Goal: Task Accomplishment & Management: Use online tool/utility

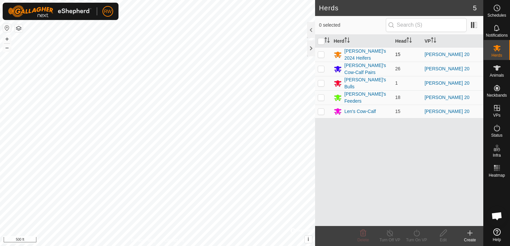
click at [319, 53] on p-checkbox at bounding box center [321, 54] width 7 height 5
checkbox input "true"
click at [416, 233] on icon at bounding box center [416, 233] width 8 height 8
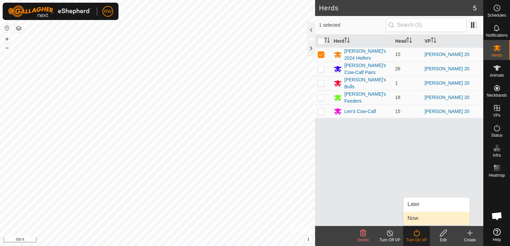
click at [421, 222] on link "Now" at bounding box center [436, 218] width 66 height 13
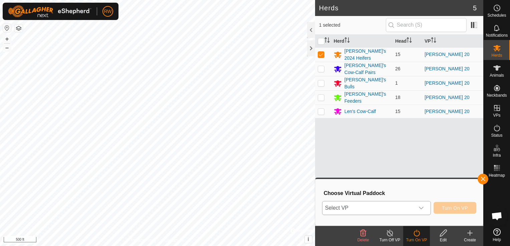
click at [421, 208] on icon "dropdown trigger" at bounding box center [420, 208] width 5 height 5
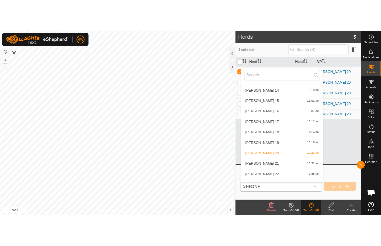
scroll to position [122, 0]
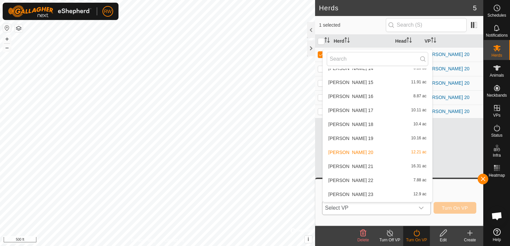
click at [339, 166] on li "[PERSON_NAME] 21 16.31 ac" at bounding box center [377, 166] width 109 height 13
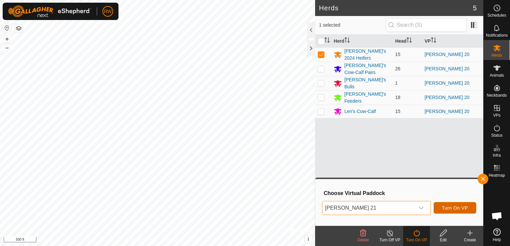
click at [464, 207] on span "Turn On VP" at bounding box center [455, 208] width 26 height 5
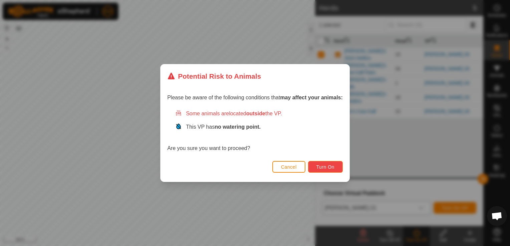
click at [314, 165] on button "Turn On" at bounding box center [325, 167] width 35 height 12
